Goal: Task Accomplishment & Management: Complete application form

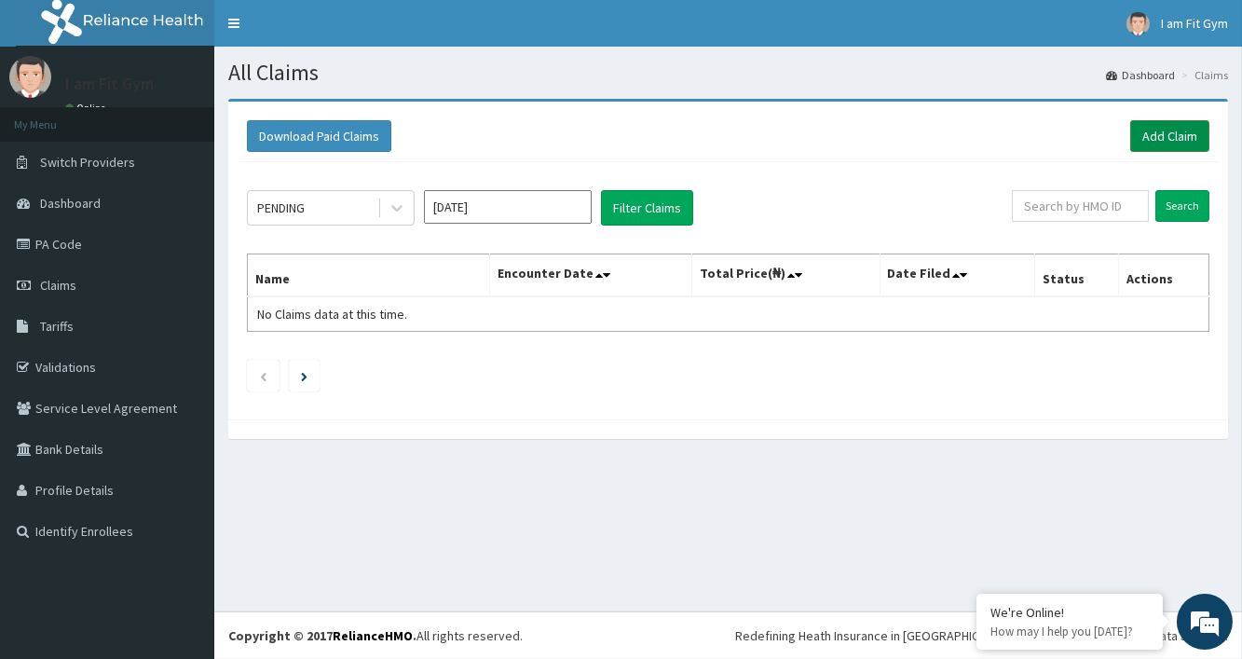
click at [1168, 130] on link "Add Claim" at bounding box center [1169, 136] width 79 height 32
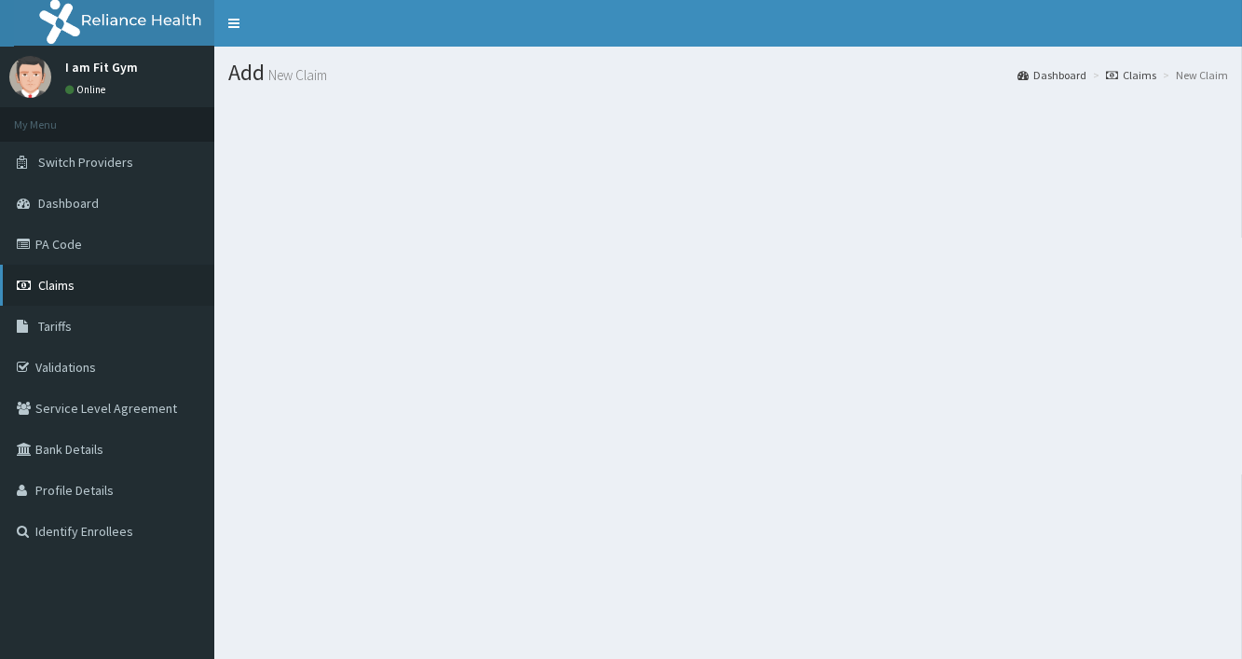
click at [55, 289] on span "Claims" at bounding box center [56, 285] width 36 height 17
click at [69, 287] on span "Claims" at bounding box center [56, 285] width 36 height 17
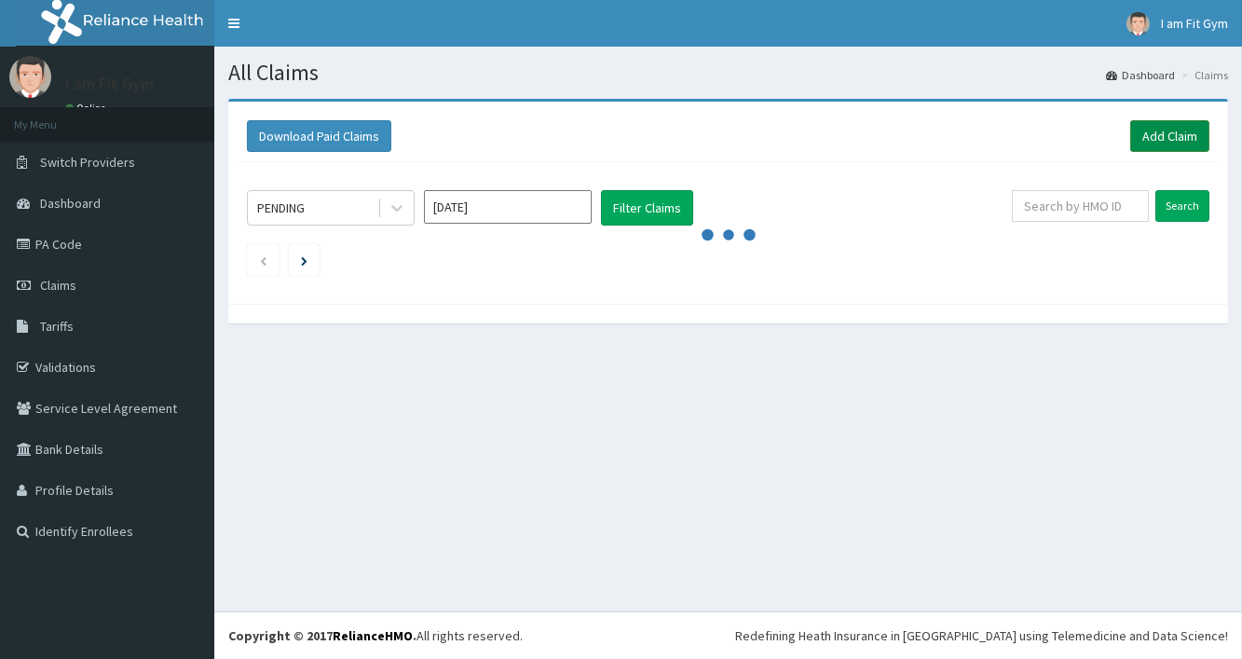
click at [1173, 141] on link "Add Claim" at bounding box center [1169, 136] width 79 height 32
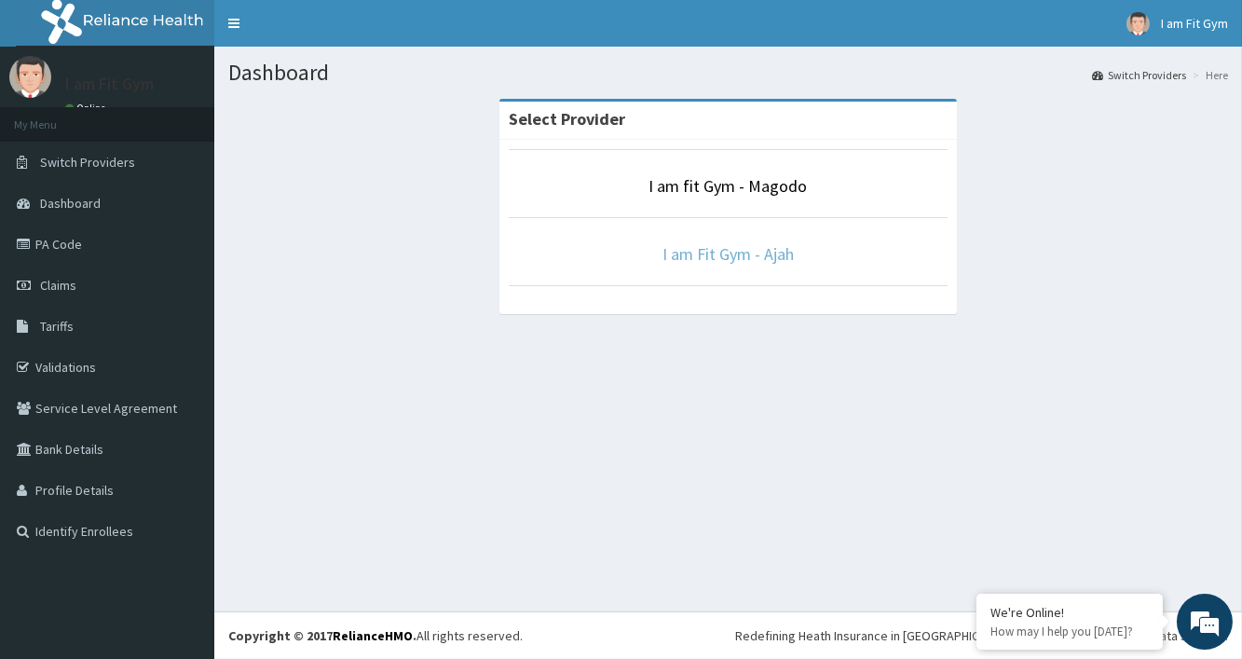
click at [755, 262] on link "I am Fit Gym - Ajah" at bounding box center [727, 253] width 131 height 21
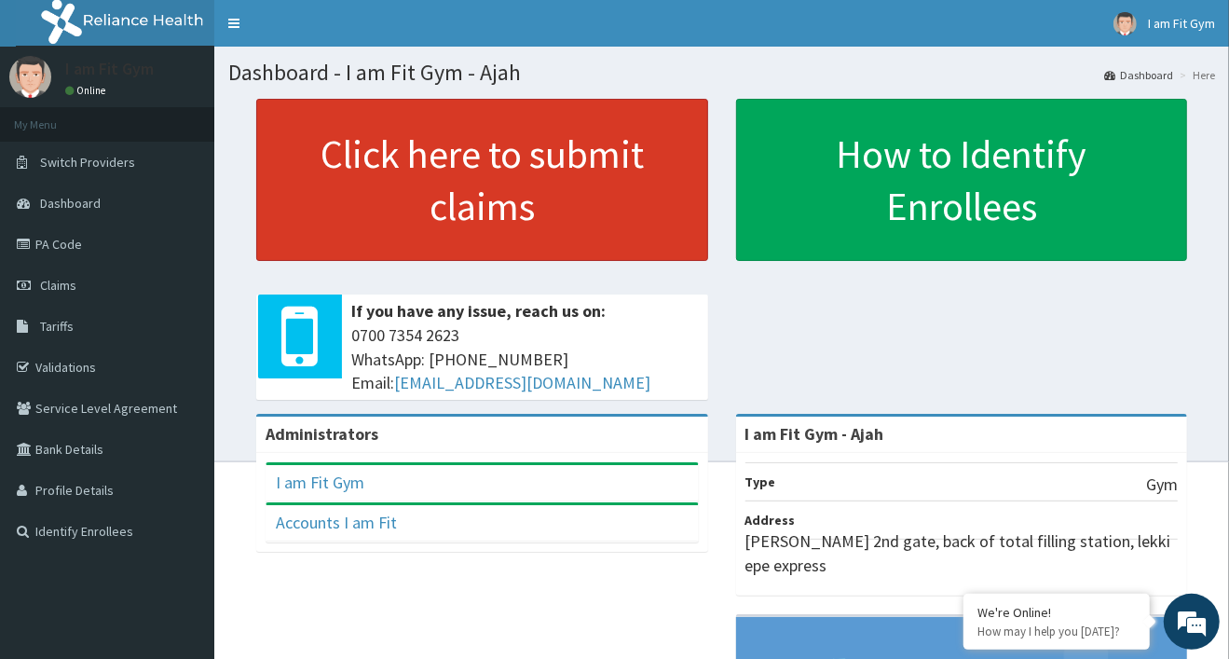
click at [643, 154] on link "Click here to submit claims" at bounding box center [482, 180] width 452 height 162
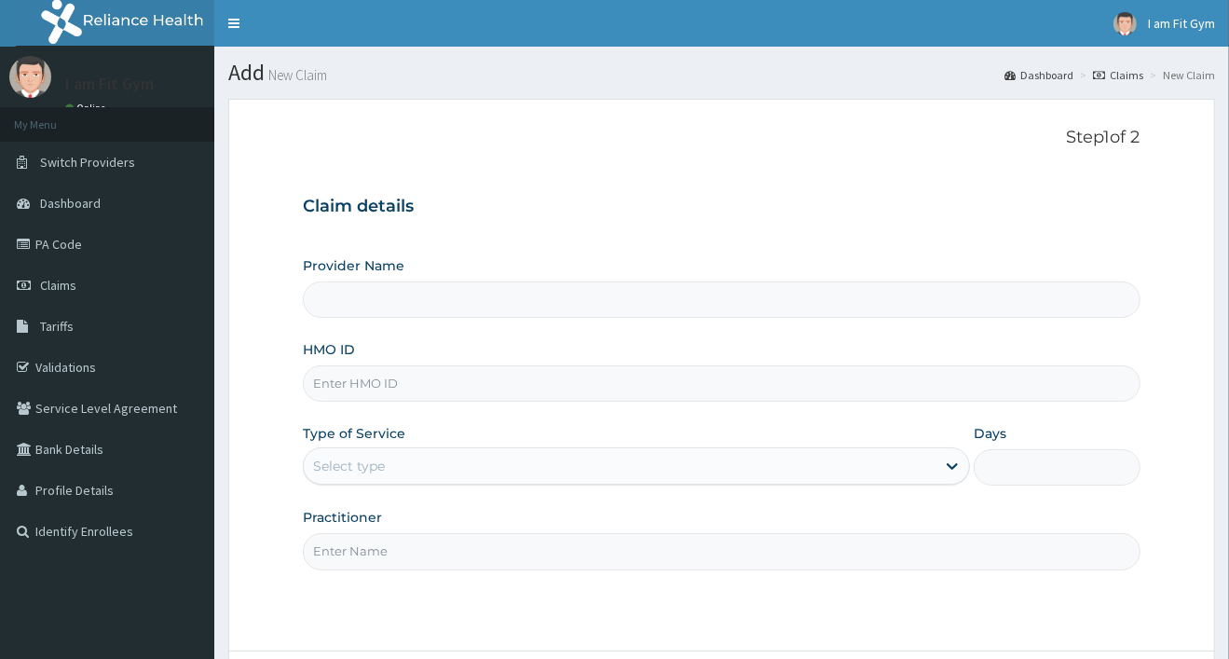
type input "I am Fit Gym - Ajah"
type input "1"
click at [339, 383] on input "HMO ID" at bounding box center [721, 383] width 837 height 36
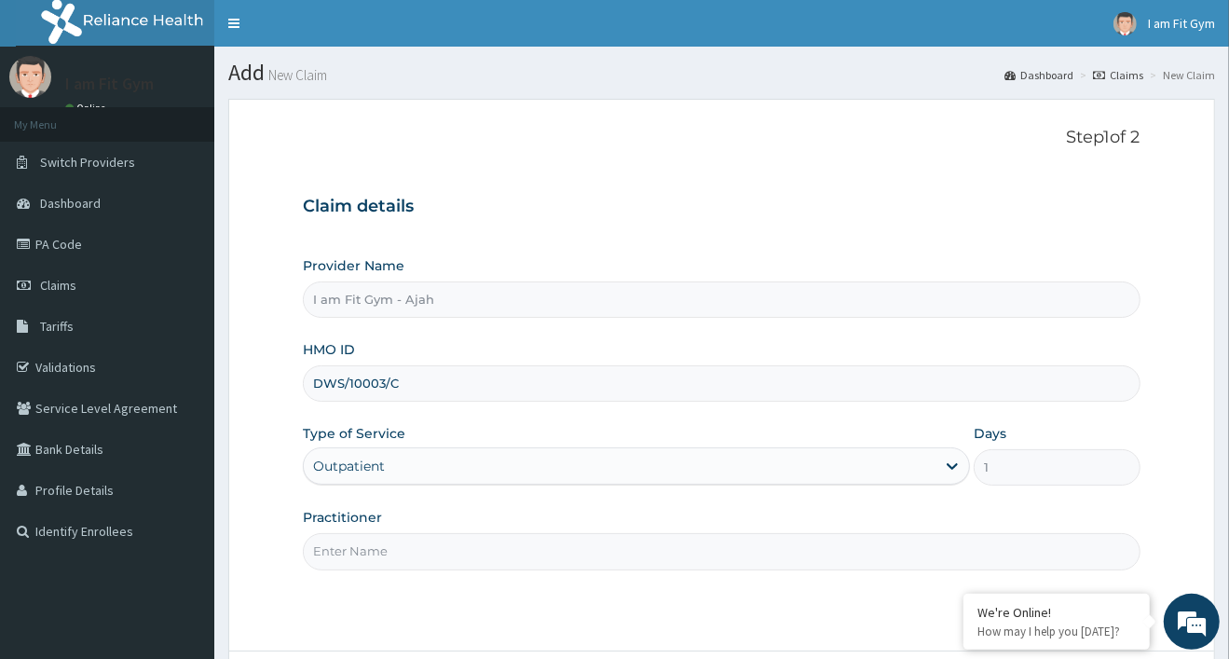
type input "DWS/10003/C"
click at [367, 551] on input "Practitioner" at bounding box center [721, 551] width 837 height 36
type input "RAZZIE"
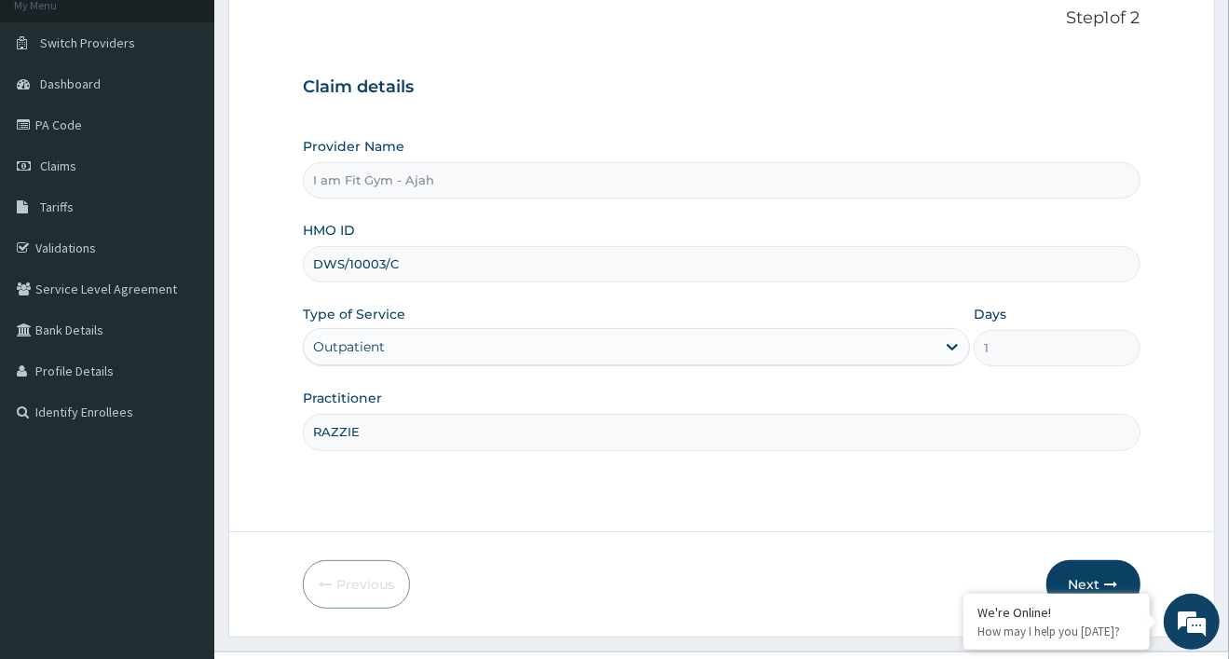
scroll to position [158, 0]
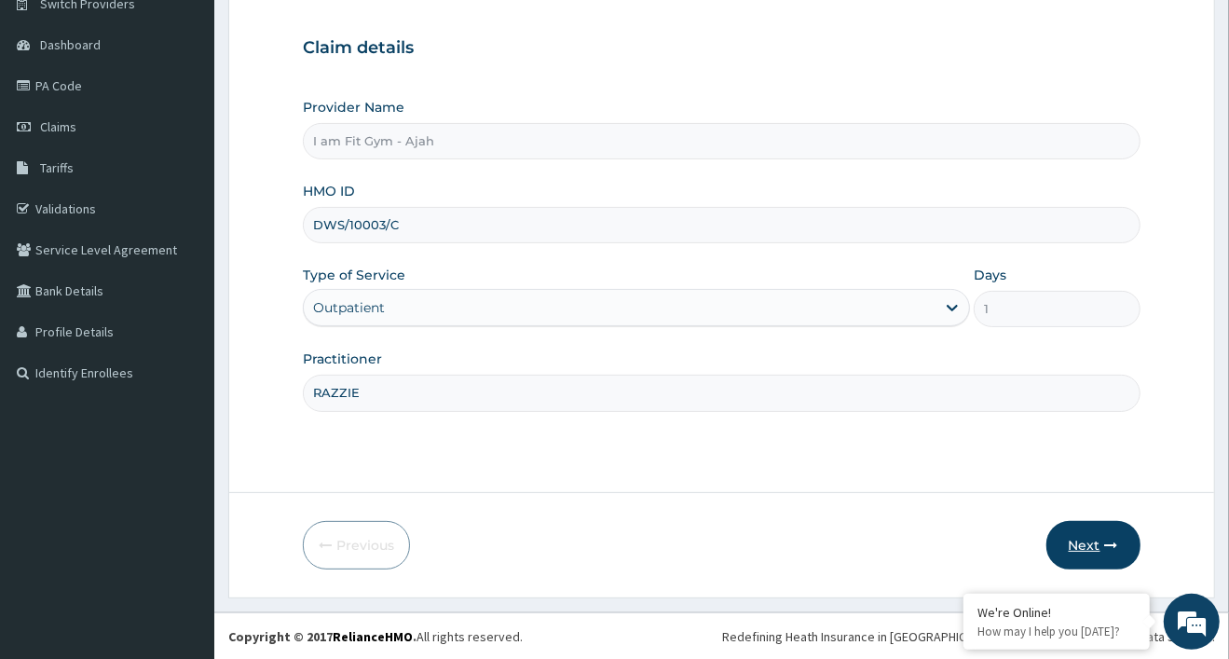
click at [1107, 553] on button "Next" at bounding box center [1093, 545] width 94 height 48
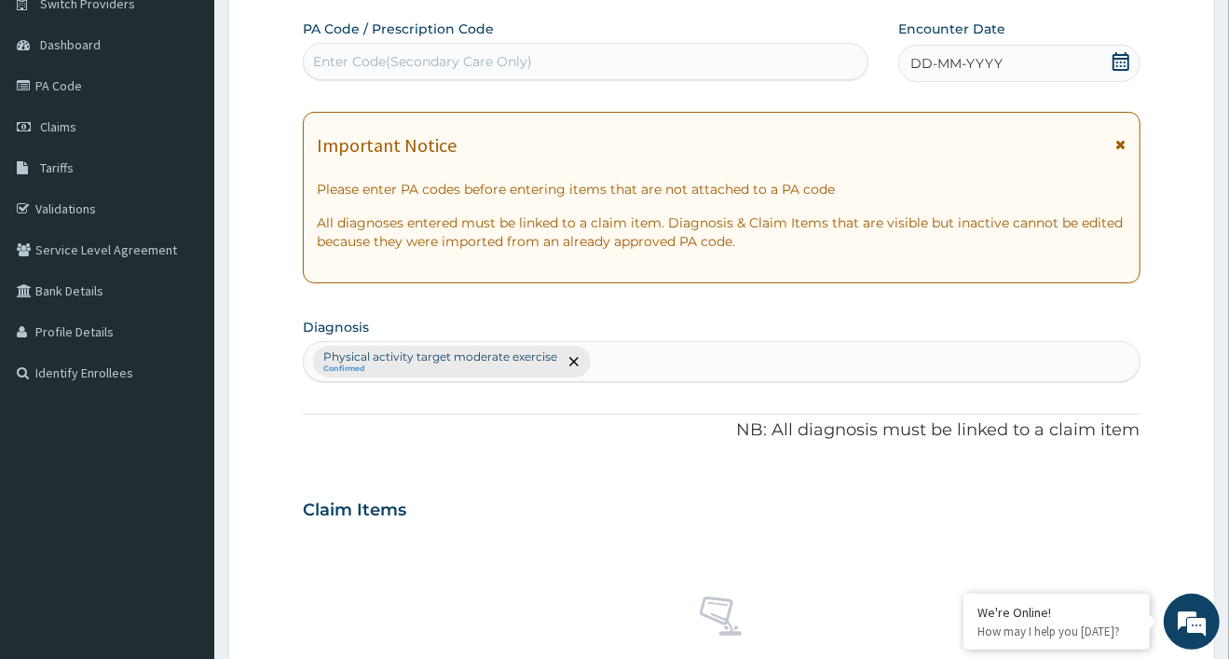
click at [999, 67] on span "DD-MM-YYYY" at bounding box center [956, 63] width 92 height 19
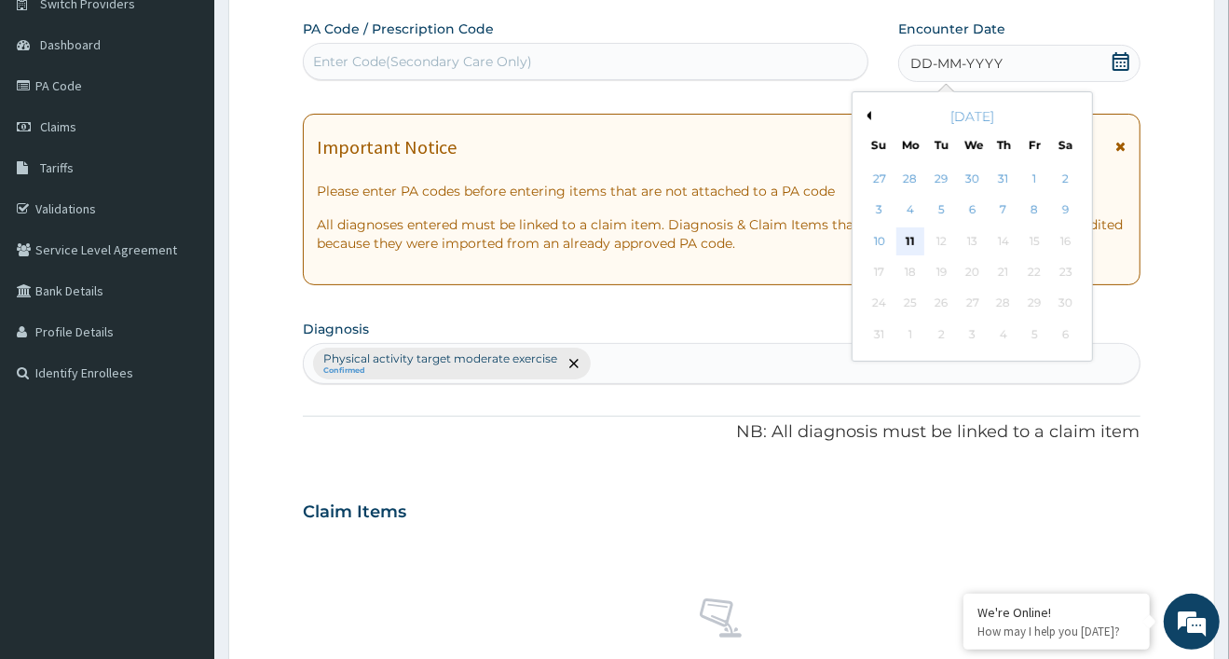
click at [905, 241] on div "11" at bounding box center [910, 241] width 28 height 28
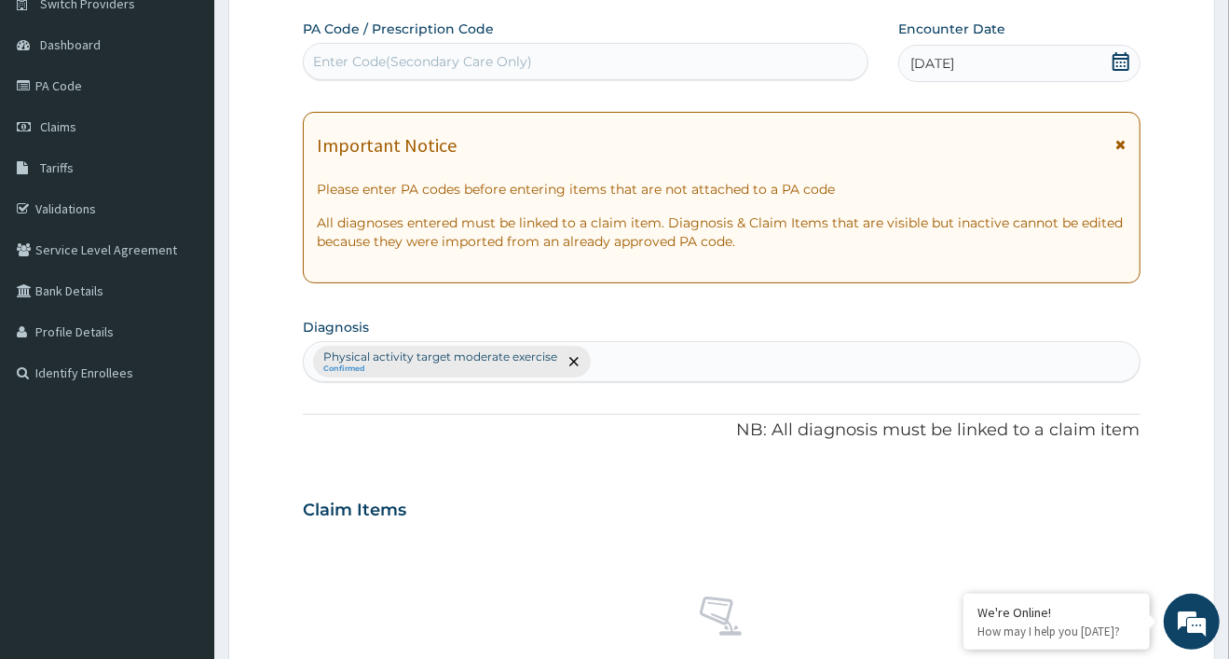
click at [352, 70] on div "Enter Code(Secondary Care Only)" at bounding box center [422, 61] width 219 height 19
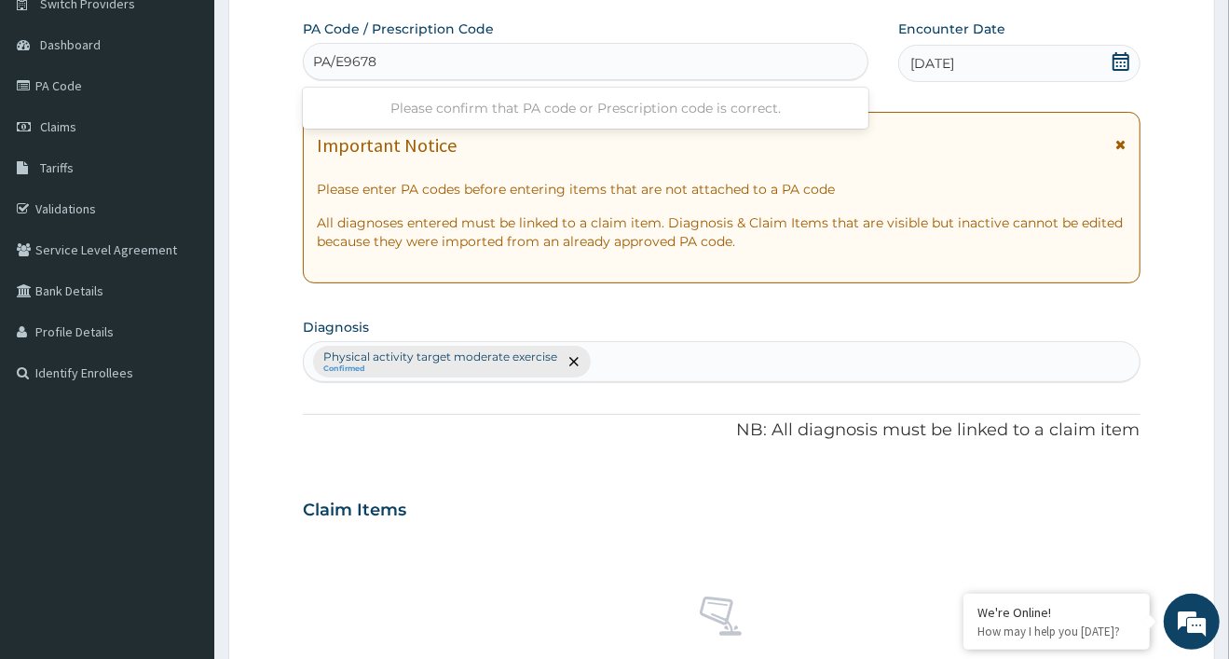
type input "PA/E96783"
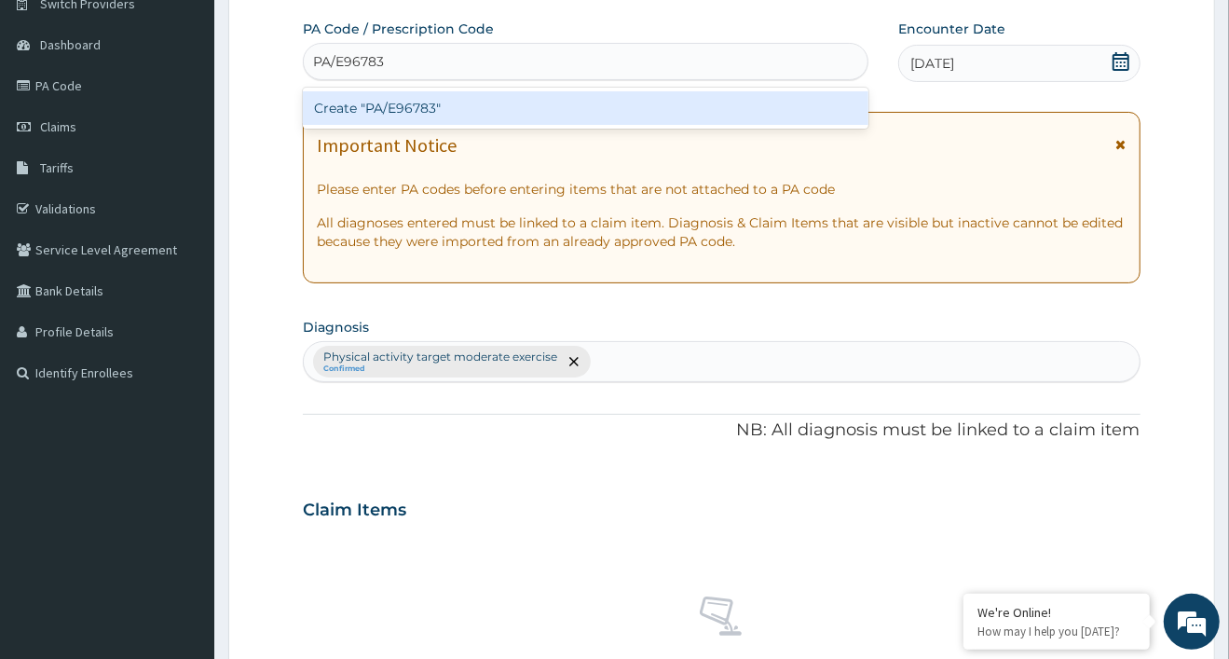
click at [413, 114] on div "Create "PA/E96783"" at bounding box center [586, 108] width 566 height 34
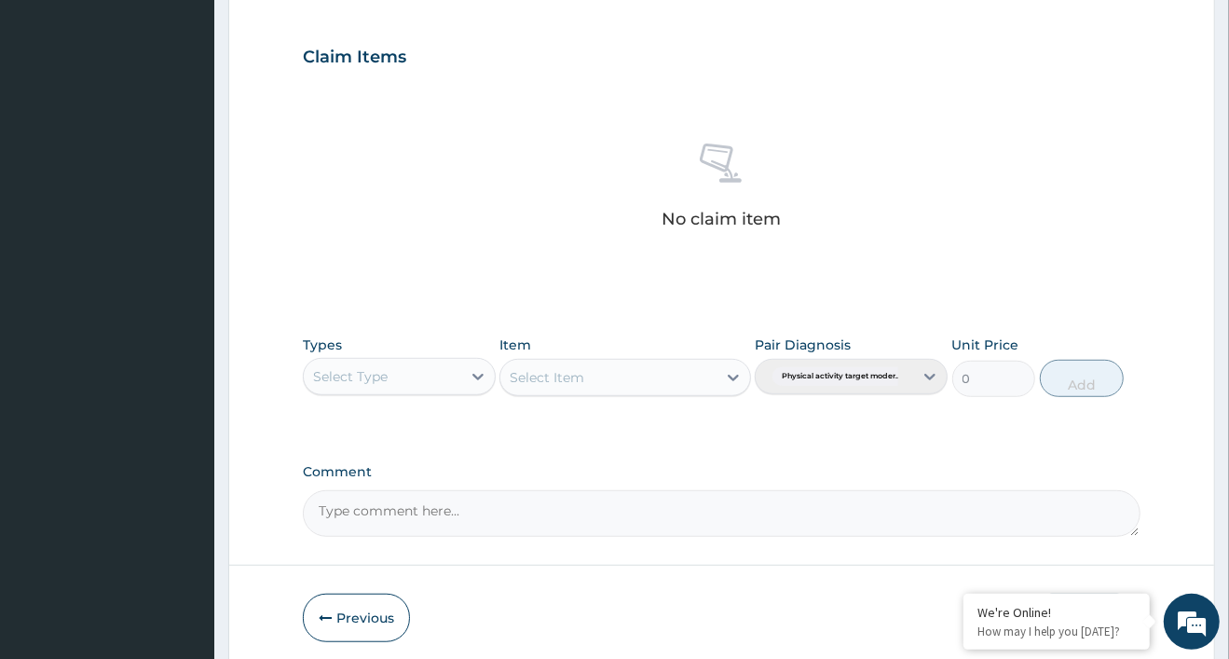
scroll to position [614, 0]
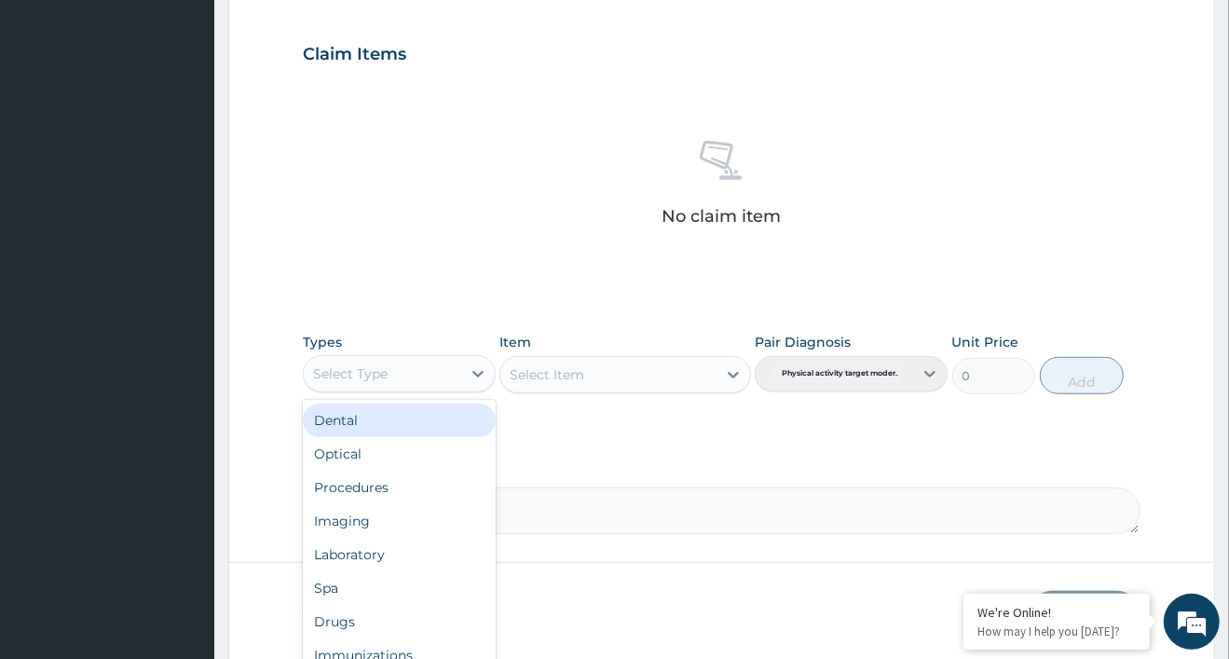
click at [352, 371] on div "Select Type" at bounding box center [350, 373] width 75 height 19
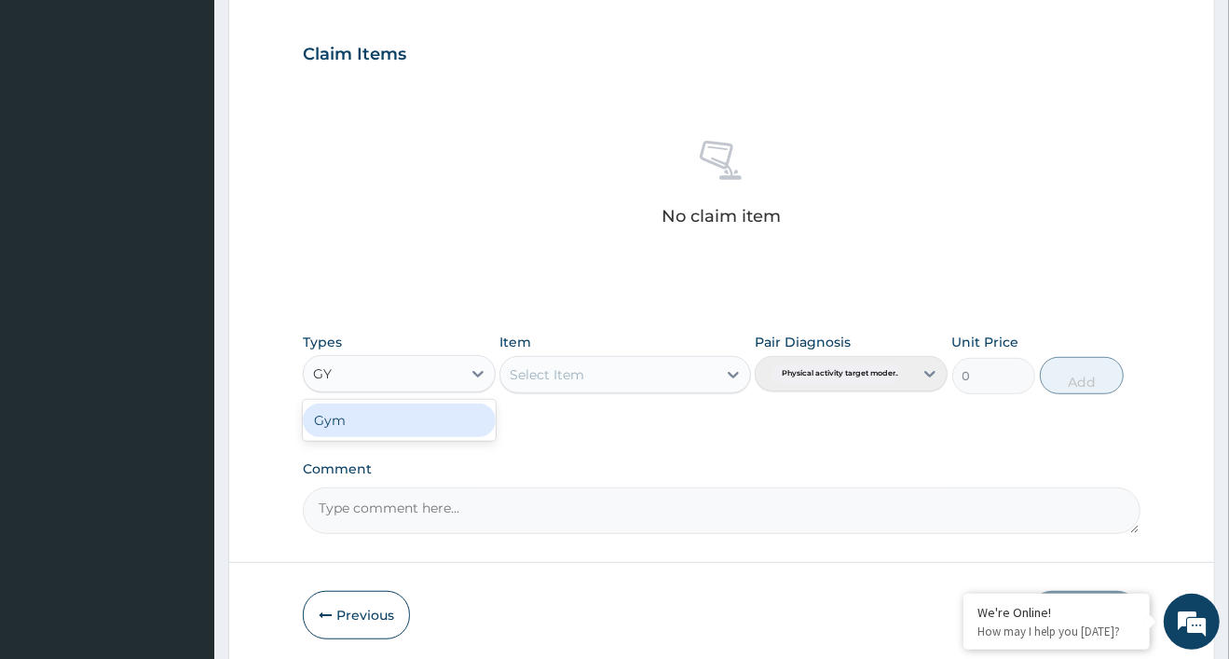
type input "GYM"
click at [391, 430] on div "Gym" at bounding box center [399, 420] width 193 height 34
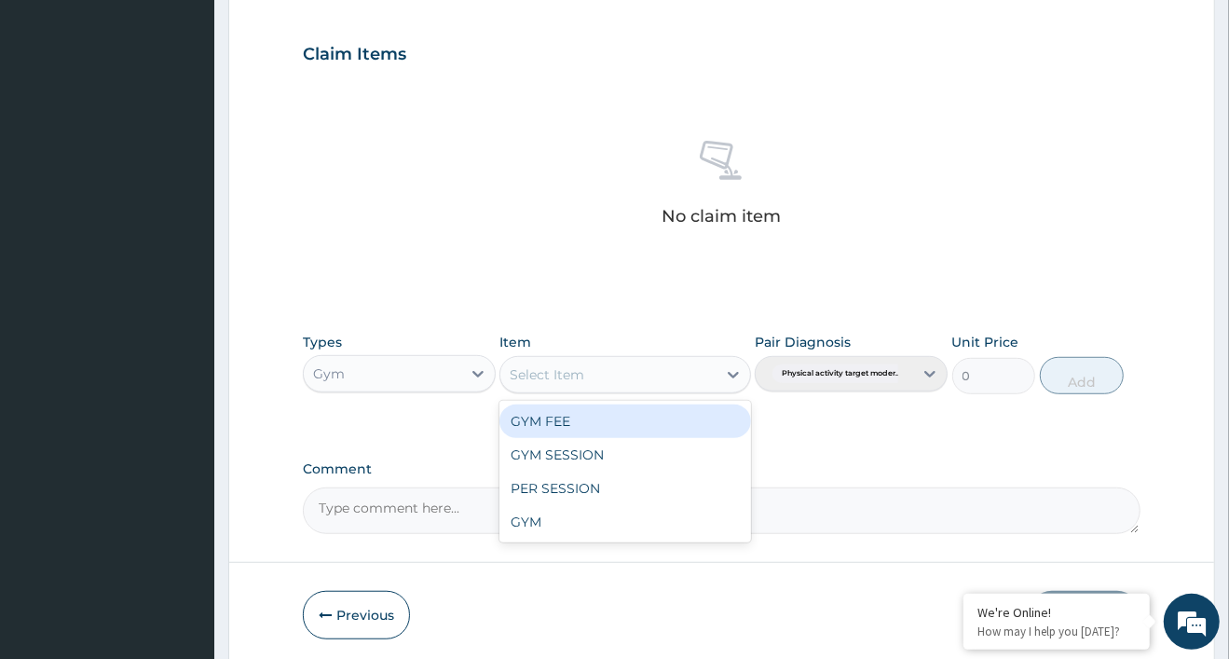
click at [568, 382] on div "Select Item" at bounding box center [608, 375] width 216 height 30
click at [586, 421] on div "GYM FEE" at bounding box center [625, 421] width 252 height 34
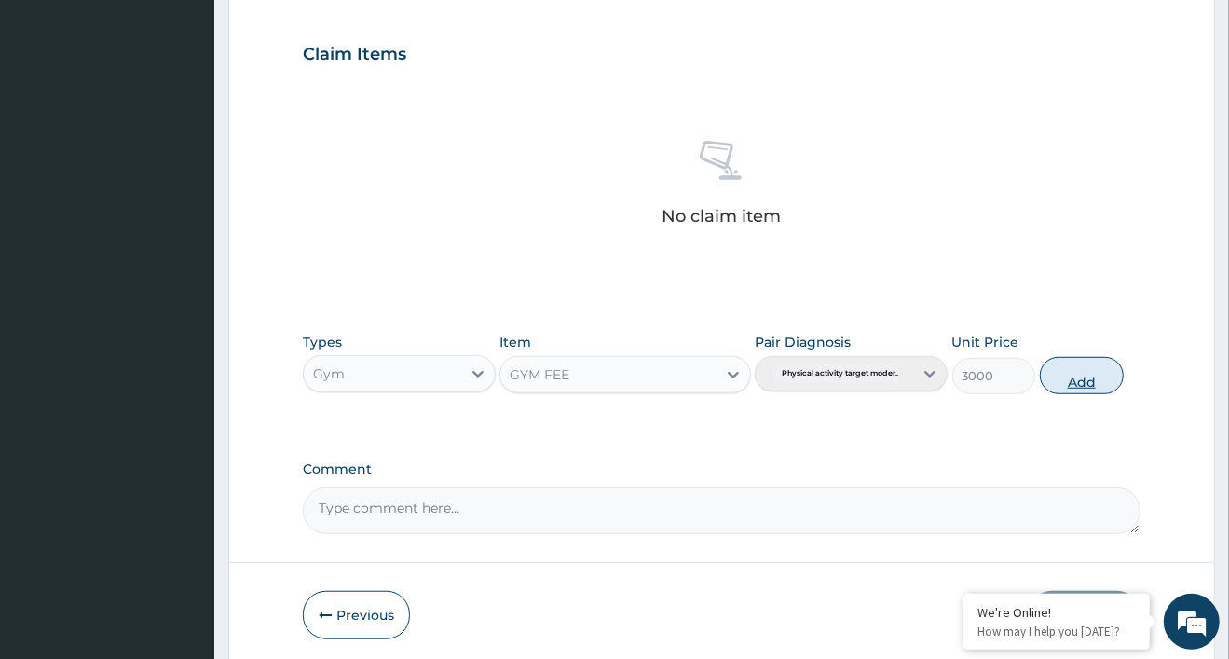
click at [1071, 373] on button "Add" at bounding box center [1082, 375] width 84 height 37
type input "0"
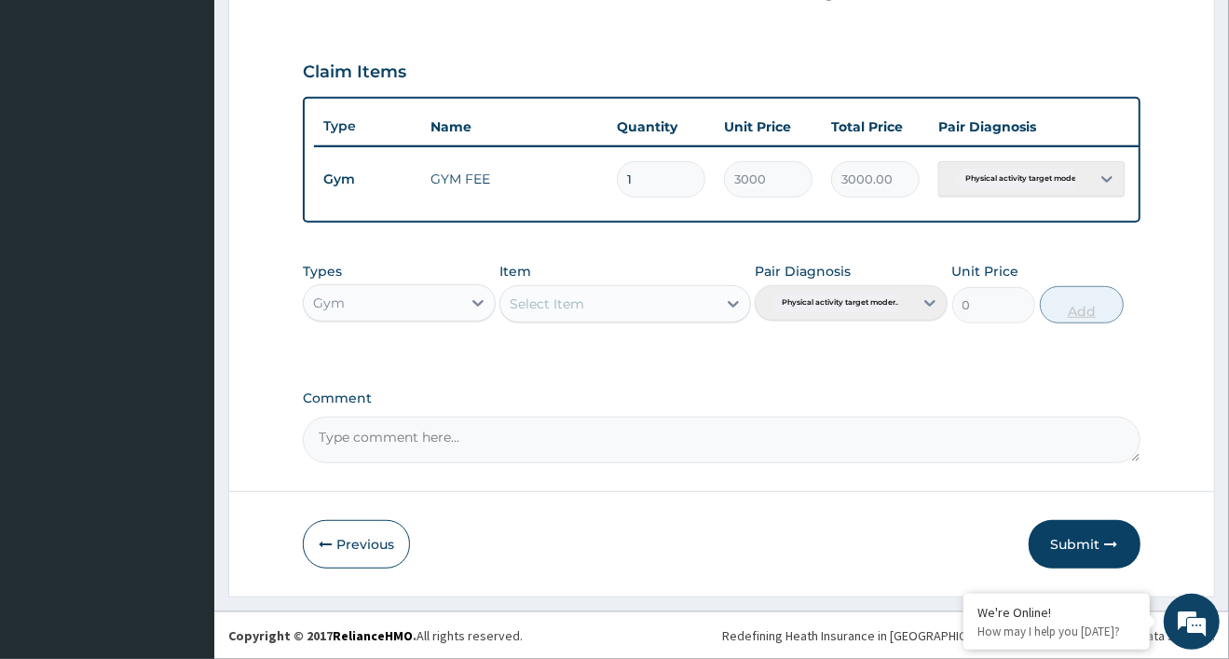
scroll to position [606, 0]
click at [1080, 539] on button "Submit" at bounding box center [1085, 544] width 112 height 48
